Goal: Communication & Community: Answer question/provide support

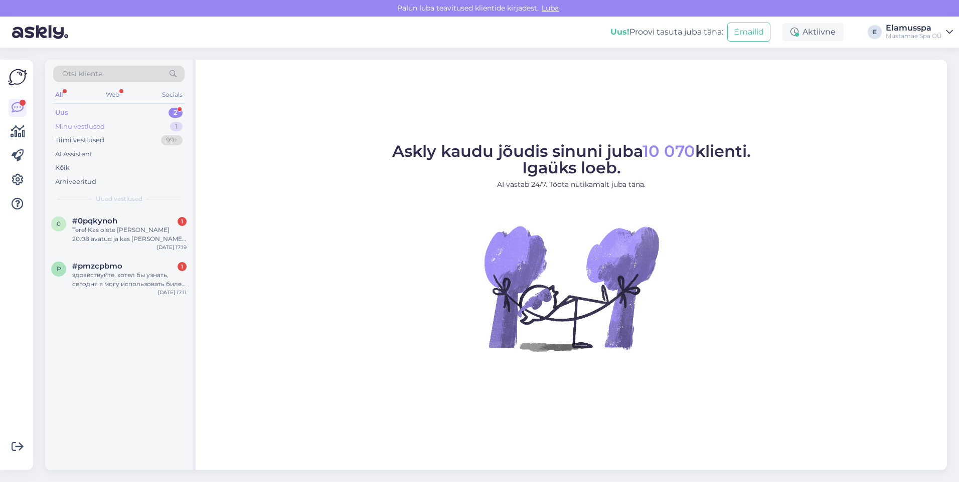
click at [150, 128] on div "Minu vestlused 1" at bounding box center [118, 127] width 131 height 14
click at [142, 108] on div "Uus 2" at bounding box center [118, 113] width 131 height 14
click at [122, 279] on div "здравствуйте, хотел бы узнать, [DATE] я могу использовать билет в спа из прилож…" at bounding box center [129, 280] width 114 height 18
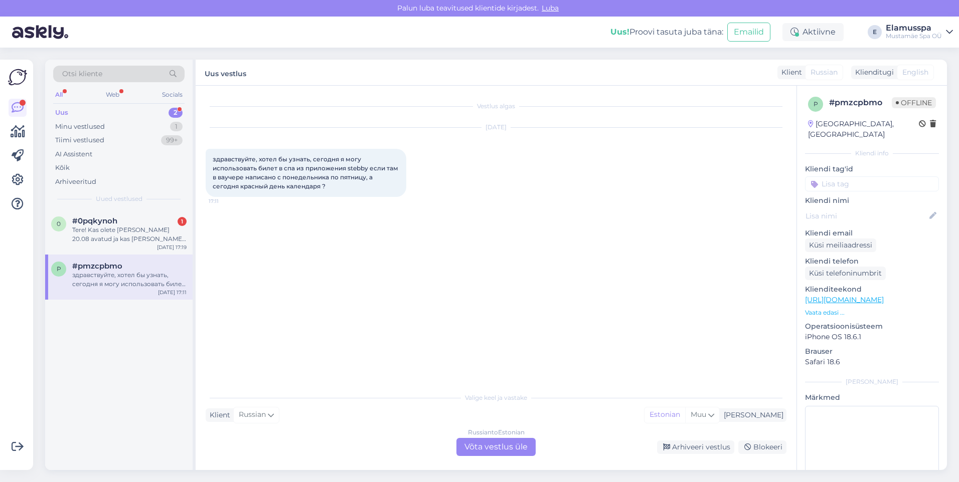
click at [494, 439] on div "Russian to Estonian Võta vestlus üle" at bounding box center [495, 447] width 79 height 18
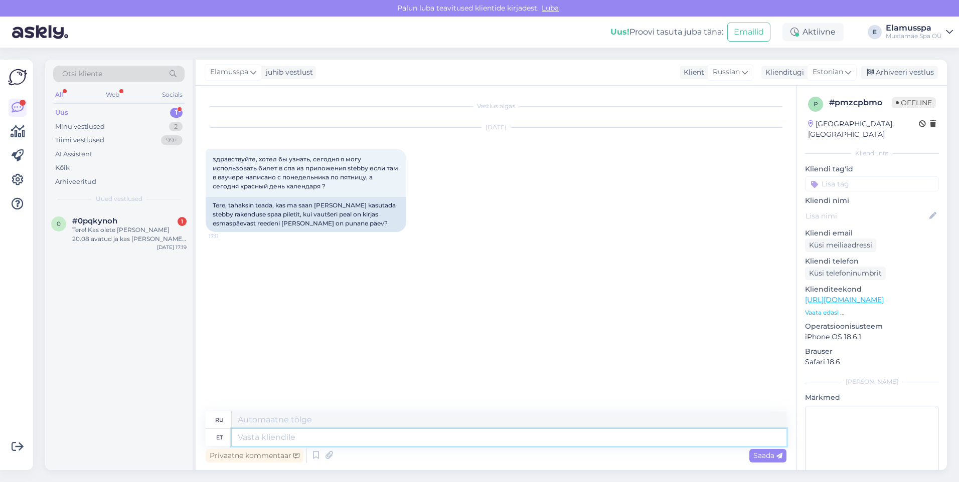
click at [512, 436] on textarea at bounding box center [509, 437] width 555 height 17
type textarea "Tere."
type textarea "Привет."
type textarea "Tere. Jas"
type textarea "Здравствуйте. Да."
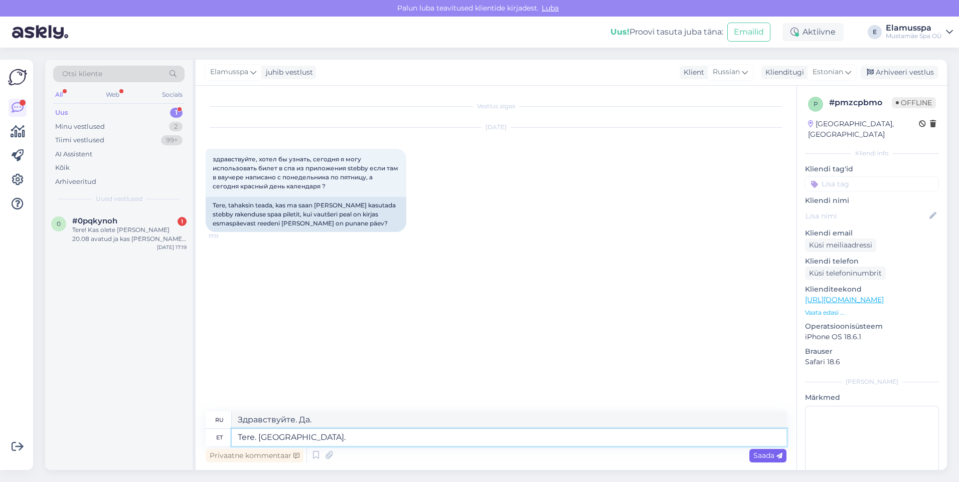
type textarea "Tere. Jah."
click at [750, 454] on div "Saada" at bounding box center [767, 456] width 37 height 14
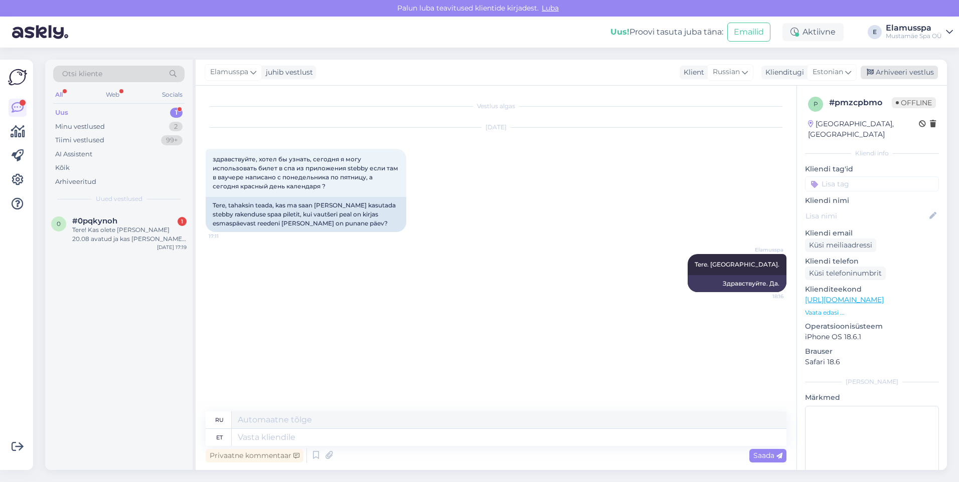
click at [911, 70] on div "Arhiveeri vestlus" at bounding box center [898, 73] width 77 height 14
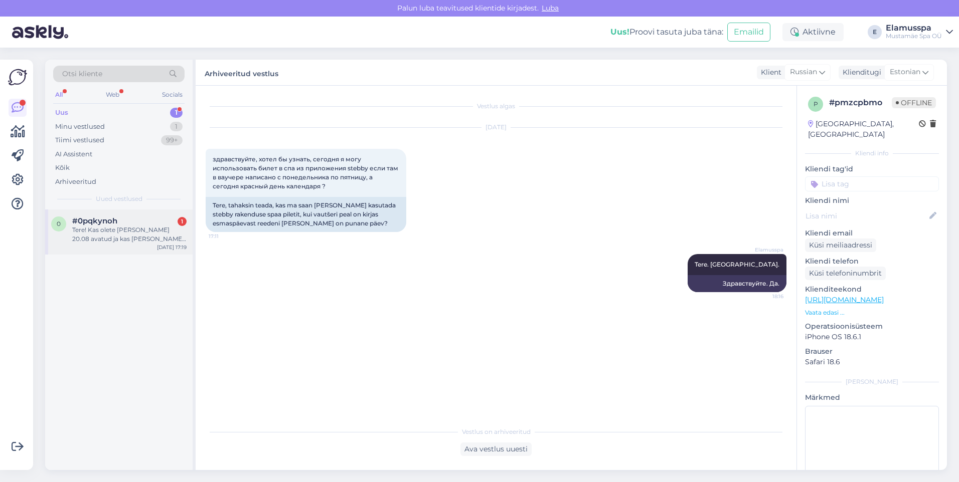
click at [136, 234] on div "Tere! Kas olete ka täna 20.08 avatud ja kas täna kehtivad nädalavahetuse hinnad?" at bounding box center [129, 235] width 114 height 18
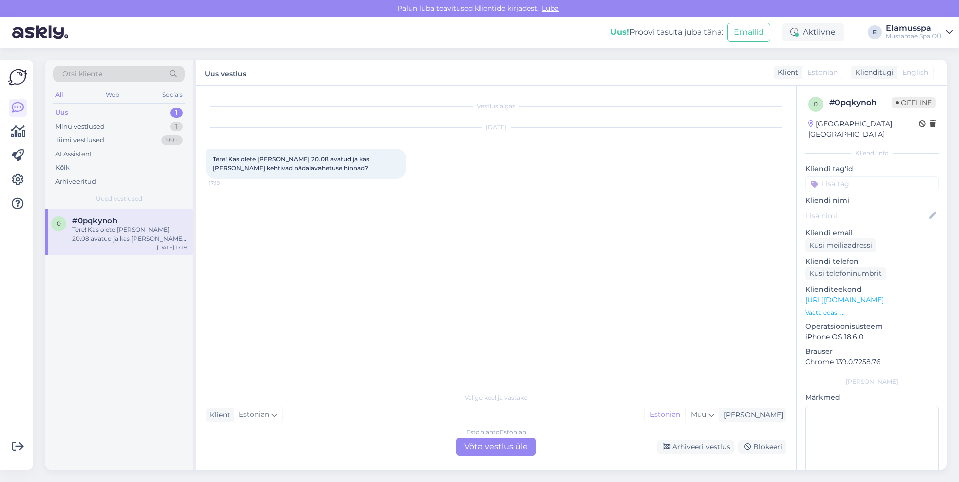
click at [510, 436] on div "Estonian to Estonian" at bounding box center [496, 432] width 60 height 9
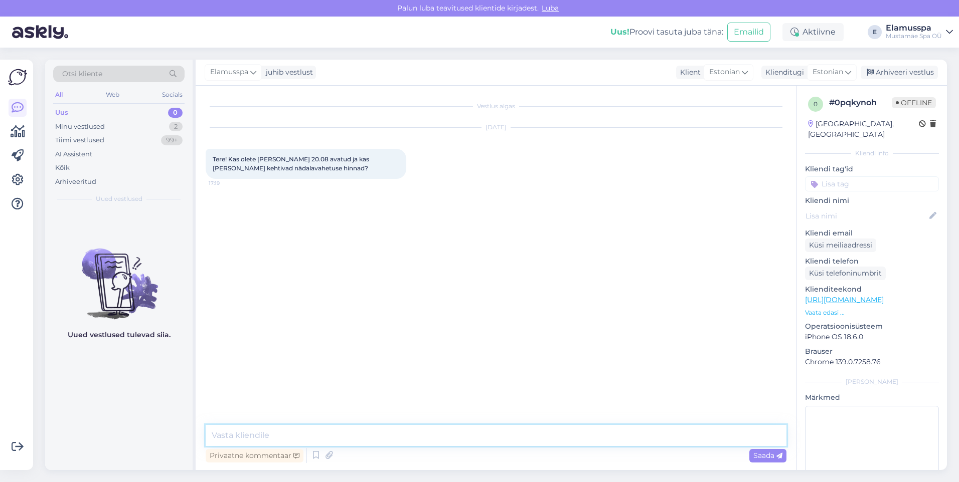
click at [510, 437] on textarea at bounding box center [496, 435] width 581 height 21
click at [395, 432] on textarea "Tere! Oleme tavapäraselt avatud ning kehtib n'dalasisene hinnakiri." at bounding box center [496, 435] width 581 height 21
click at [399, 434] on textarea "Tere! Oleme tavapäraselt avatud ning kehtib n'dalasisene hinnakiri." at bounding box center [496, 435] width 581 height 21
type textarea "Tere! Oleme tavapäraselt avatud ning kehtib nädalasisene hinnakiri."
click at [778, 452] on span "Saada" at bounding box center [767, 455] width 29 height 9
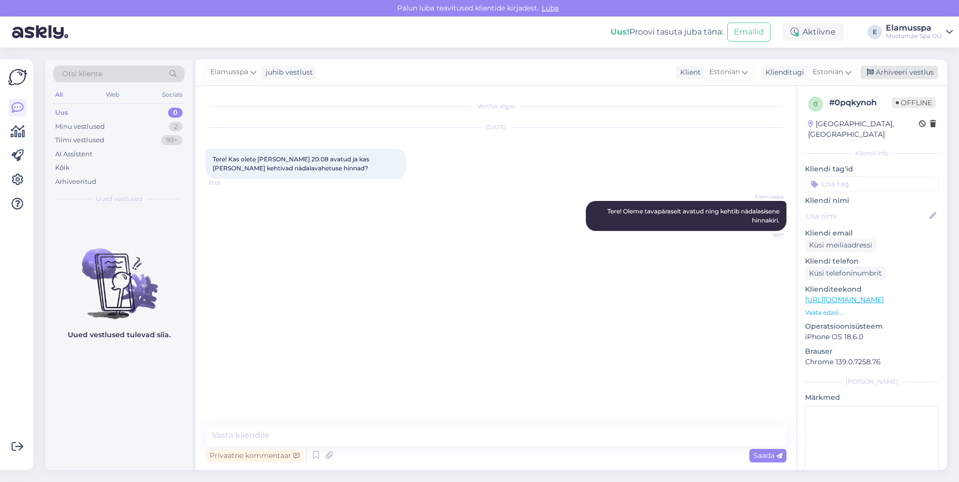
click at [926, 78] on div "Arhiveeri vestlus" at bounding box center [898, 73] width 77 height 14
